Goal: Task Accomplishment & Management: Use online tool/utility

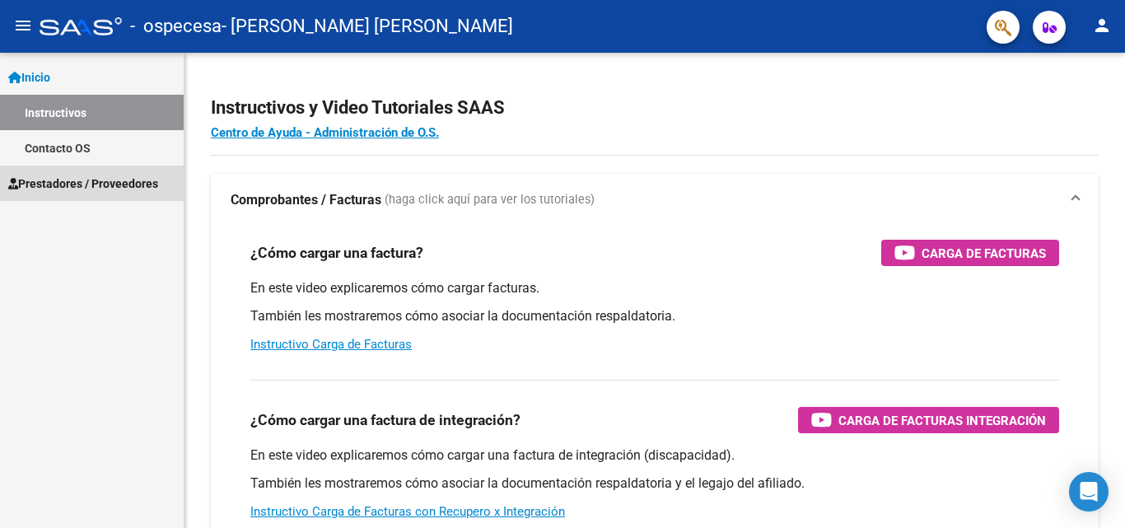
click at [78, 179] on span "Prestadores / Proveedores" at bounding box center [83, 184] width 150 height 18
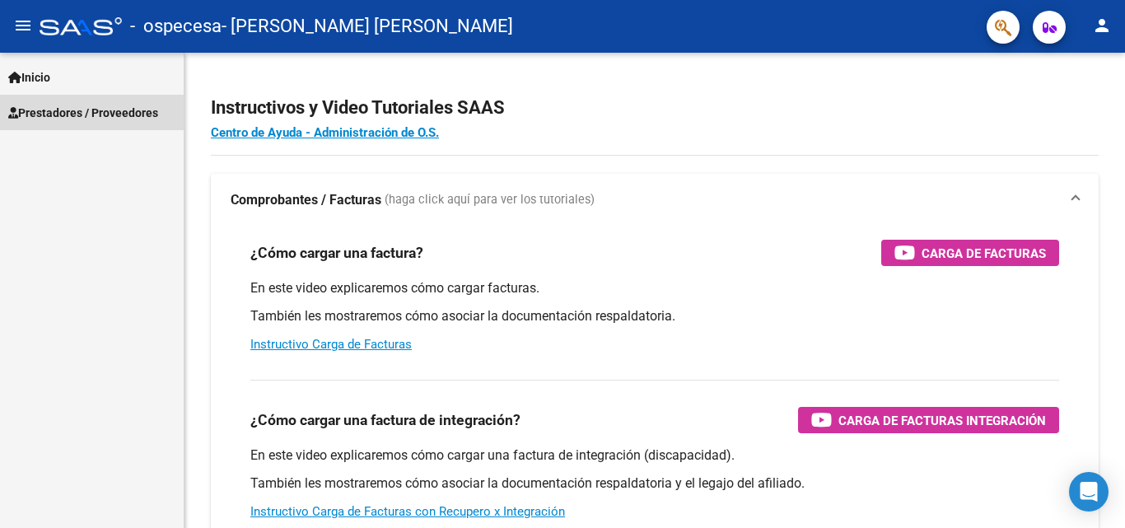
click at [133, 111] on span "Prestadores / Proveedores" at bounding box center [83, 113] width 150 height 18
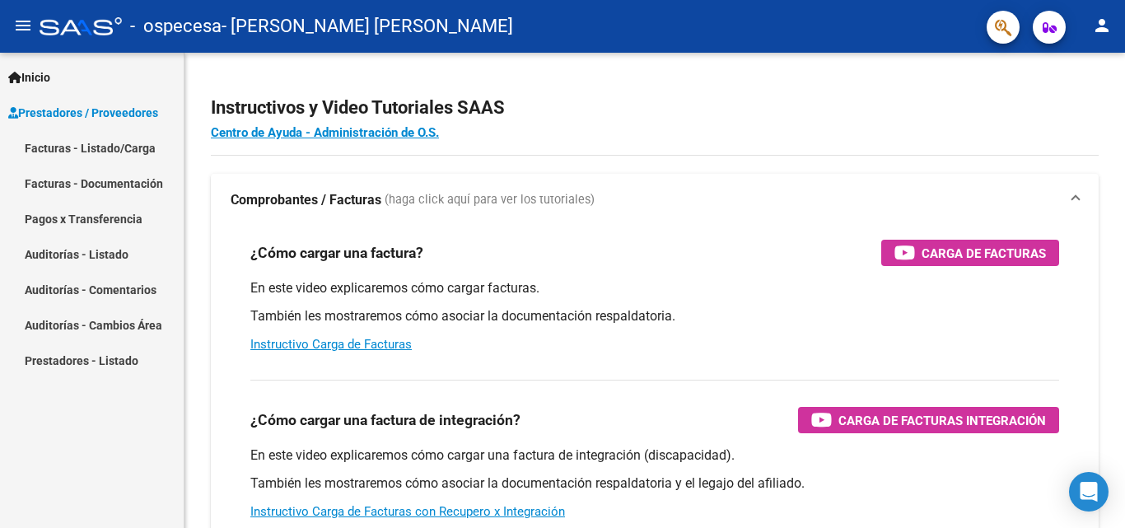
click at [140, 142] on link "Facturas - Listado/Carga" at bounding box center [92, 147] width 184 height 35
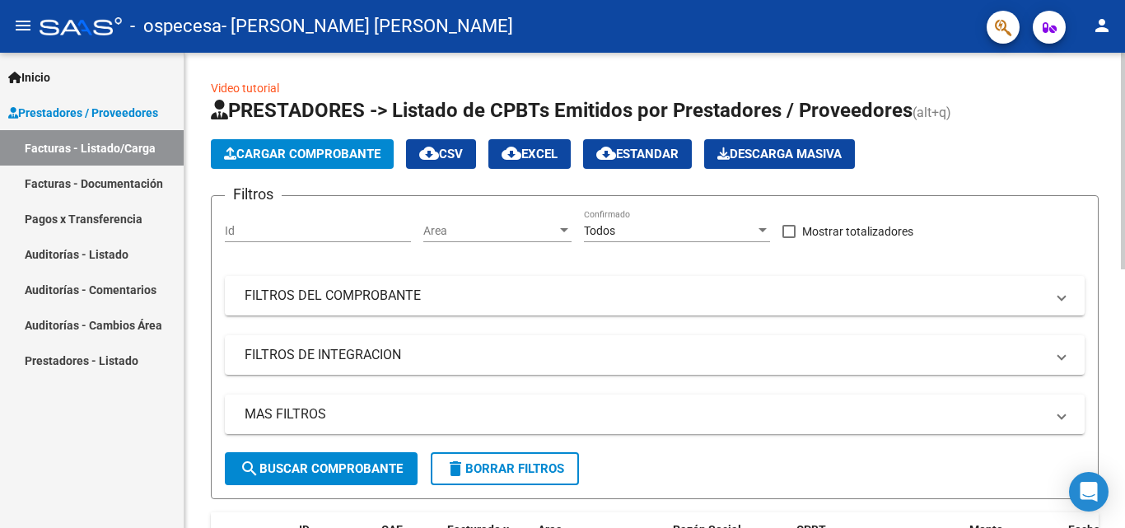
click at [318, 147] on span "Cargar Comprobante" at bounding box center [302, 154] width 156 height 15
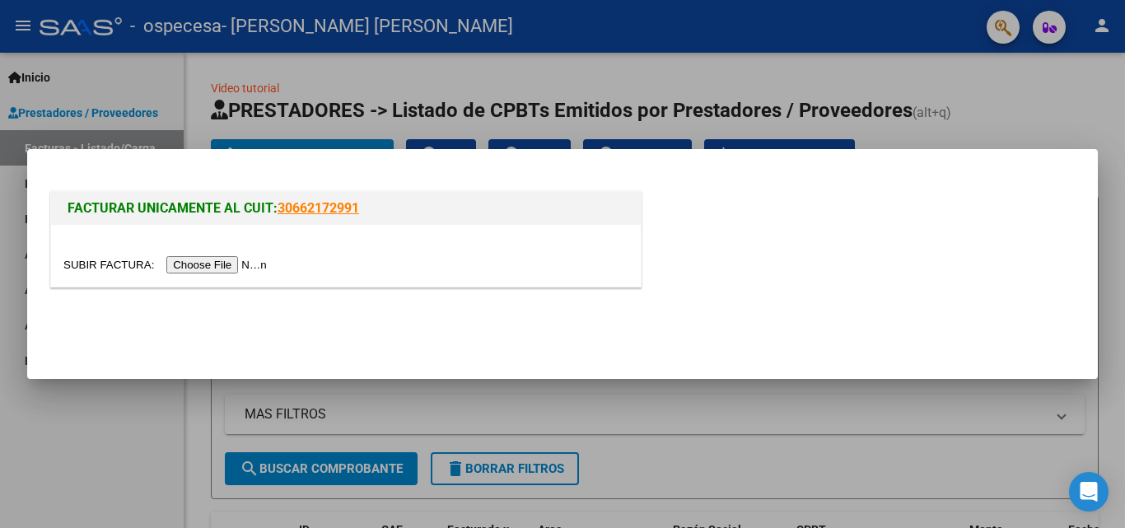
click at [54, 114] on div at bounding box center [562, 264] width 1125 height 528
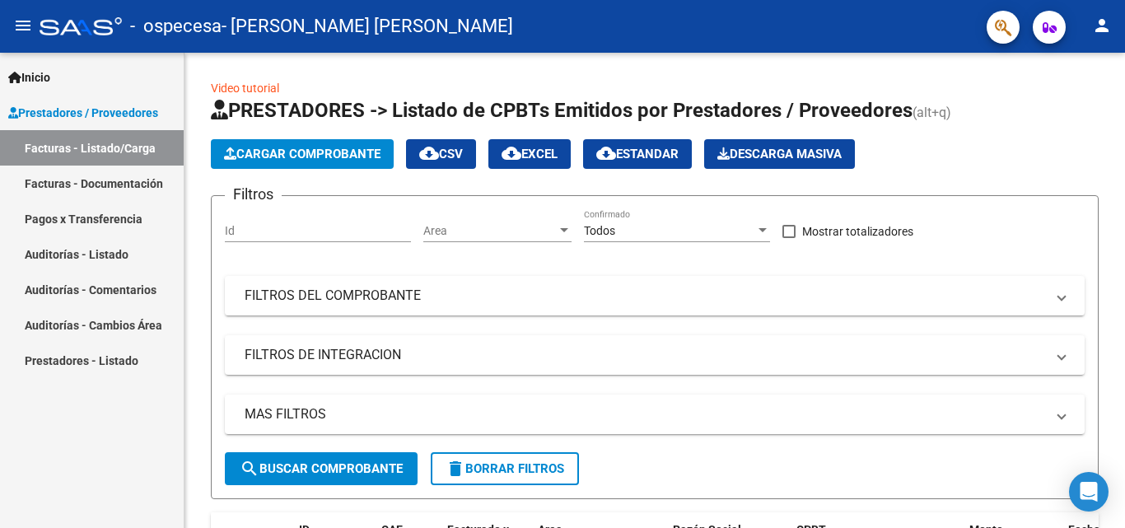
click at [48, 78] on span "Inicio" at bounding box center [29, 77] width 42 height 18
